Goal: Information Seeking & Learning: Learn about a topic

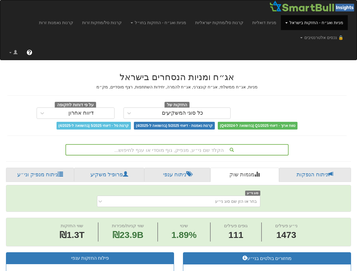
scroll to position [33, 0]
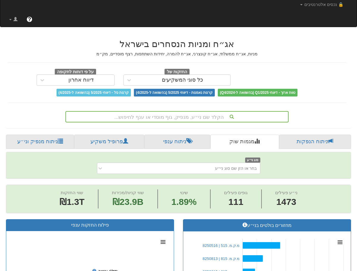
click at [187, 122] on div "הקלד שם ני״ע, מנפיק, גוף מוסדי או ענף לחיפוש..." at bounding box center [177, 116] width 223 height 11
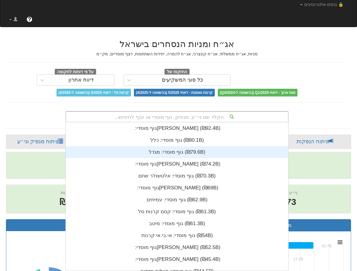
scroll to position [148, 0]
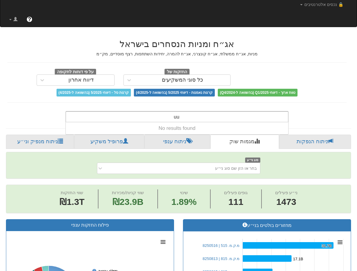
type input "u"
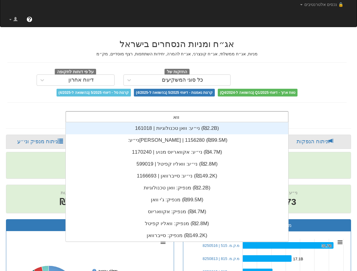
type input "וואן"
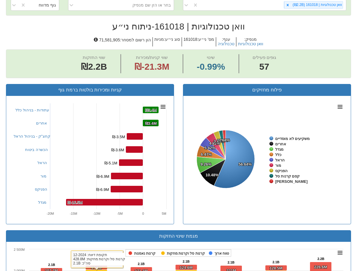
scroll to position [87, 0]
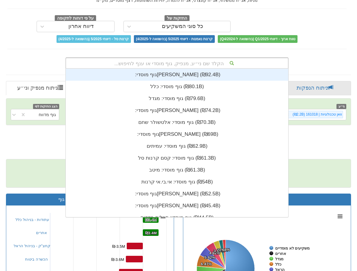
click at [175, 63] on div "הקלד שם ני״ע, מנפיק, גוף מוסדי או ענף לחיפוש..." at bounding box center [177, 63] width 222 height 10
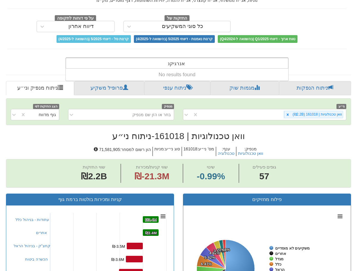
click at [157, 63] on div "אנרגיקס אנרגיקס" at bounding box center [177, 63] width 222 height 10
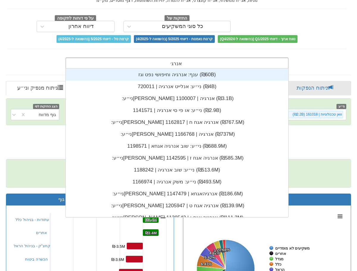
scroll to position [148, 0]
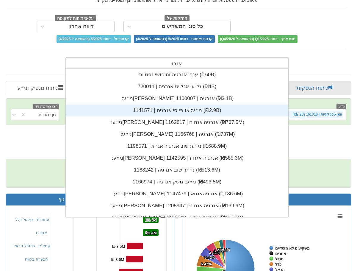
type input "אנרג"
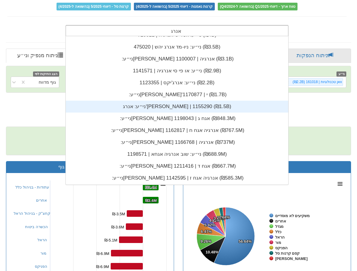
scroll to position [30, 0]
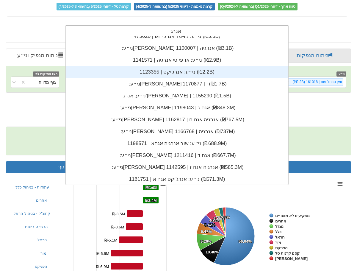
click at [175, 74] on div "ני״ע: ‏אנרג'יקס | 1123355 ‎(₪2.2B)‎" at bounding box center [177, 72] width 223 height 12
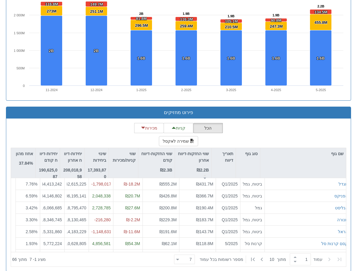
scroll to position [477, 0]
